Goal: Share content

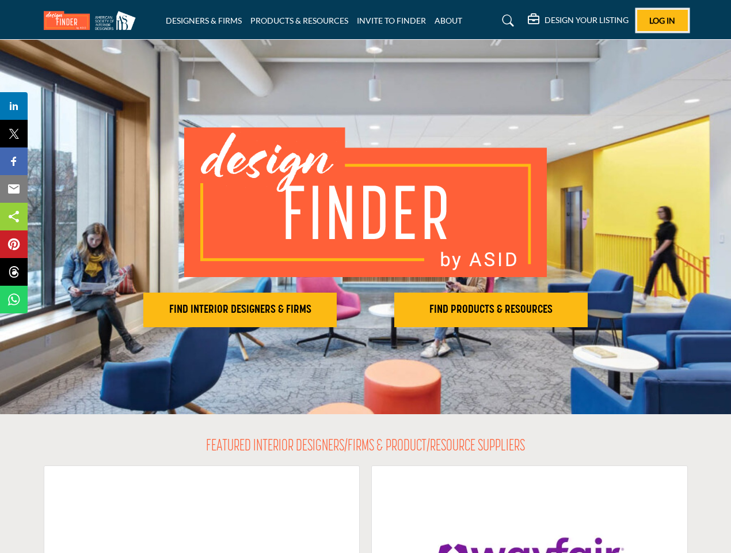
click at [663, 20] on span "Log In" at bounding box center [663, 21] width 26 height 10
click at [240, 310] on h2 "FIND INTERIOR DESIGNERS & FIRMS" at bounding box center [240, 310] width 187 height 14
click at [491, 310] on h2 "FIND PRODUCTS & RESOURCES" at bounding box center [491, 310] width 187 height 14
click at [14, 106] on span "Share" at bounding box center [19, 106] width 33 height 14
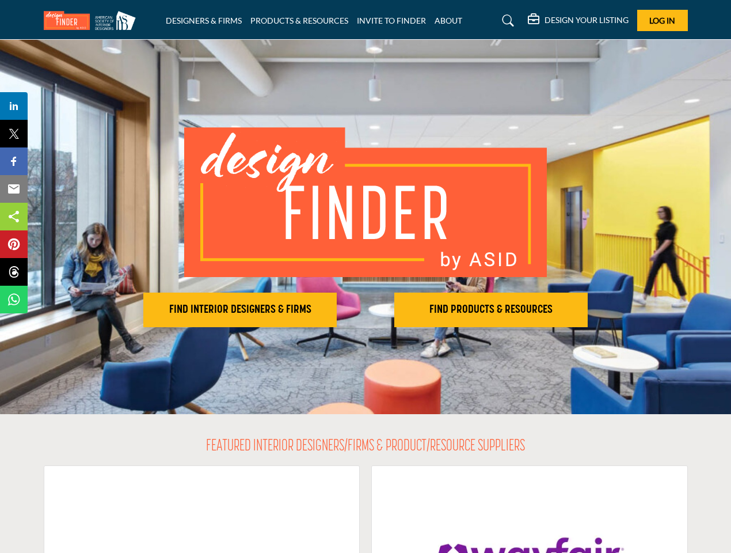
click at [14, 134] on span "Tweet" at bounding box center [19, 134] width 33 height 14
click at [14, 161] on span "Share" at bounding box center [19, 161] width 33 height 14
click at [14, 189] on span "Email" at bounding box center [19, 189] width 32 height 14
click at [14, 217] on span "Share" at bounding box center [19, 217] width 33 height 14
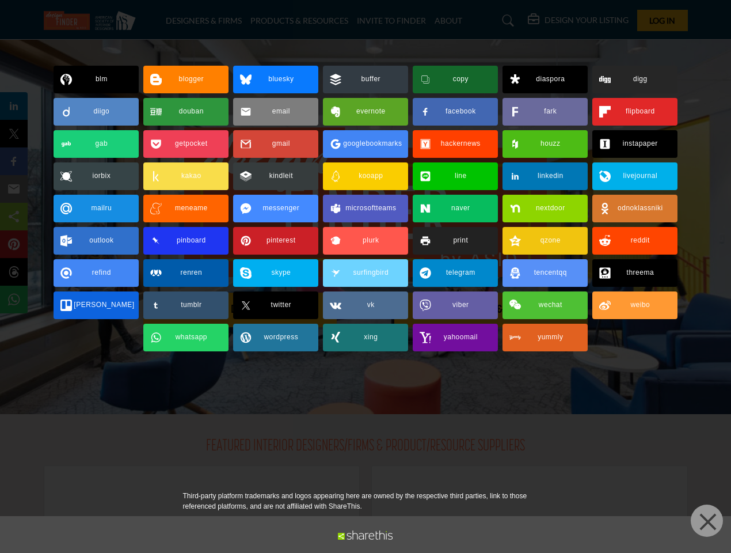
click at [14, 244] on span "Pin" at bounding box center [13, 244] width 21 height 14
